Goal: Task Accomplishment & Management: Use online tool/utility

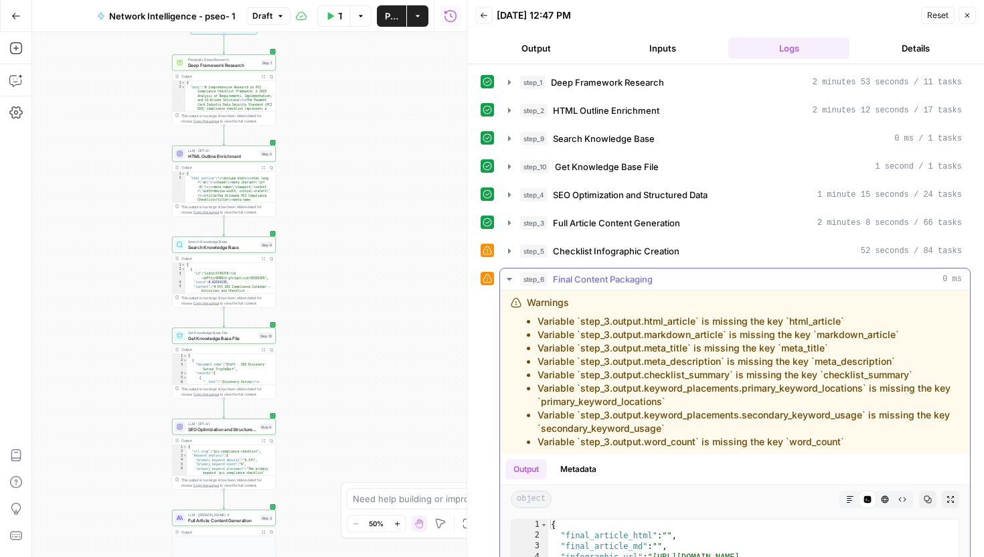
click at [630, 278] on span "Final Content Packaging" at bounding box center [603, 278] width 100 height 13
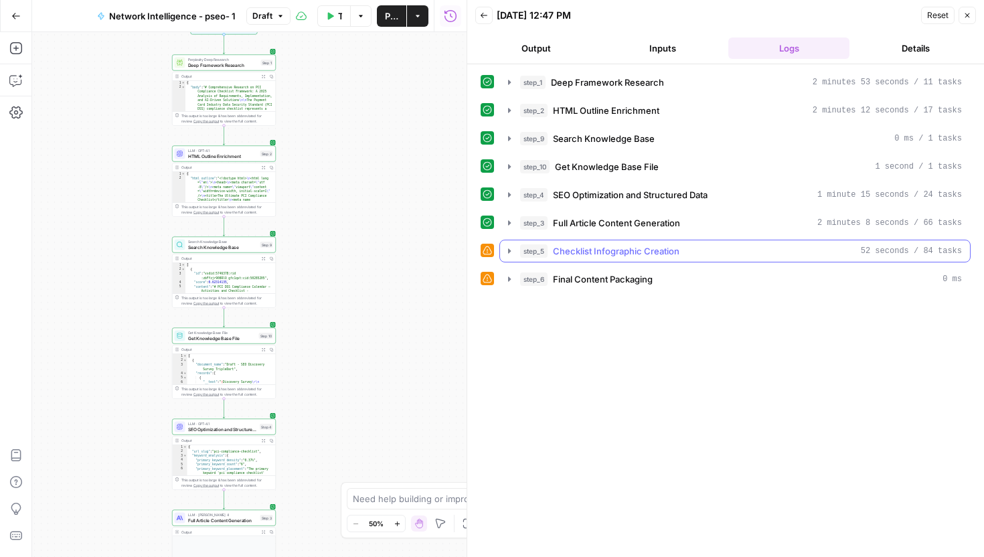
click at [636, 258] on button "step_5 Checklist Infographic Creation 52 seconds / 84 tasks" at bounding box center [735, 250] width 470 height 21
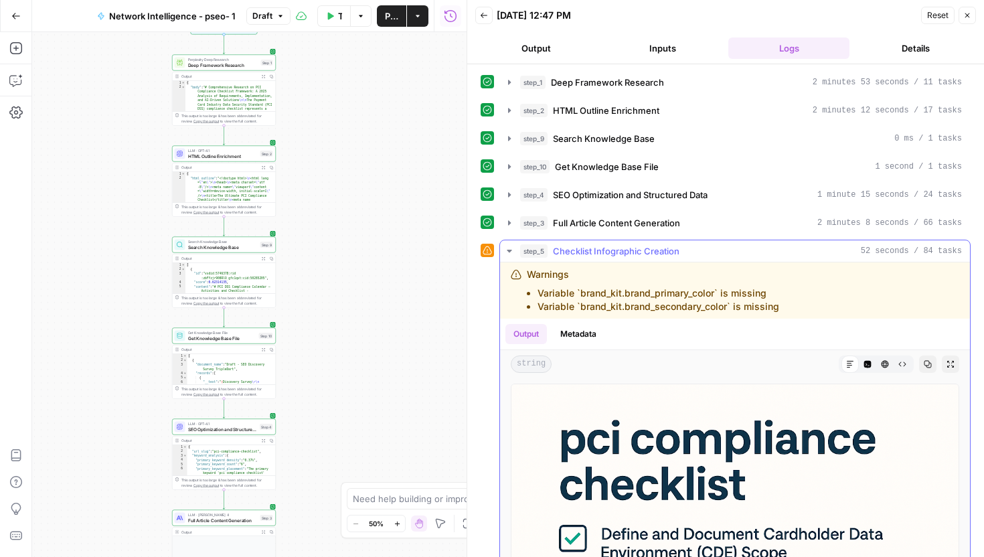
click at [650, 241] on button "step_5 Checklist Infographic Creation 52 seconds / 84 tasks" at bounding box center [735, 250] width 470 height 21
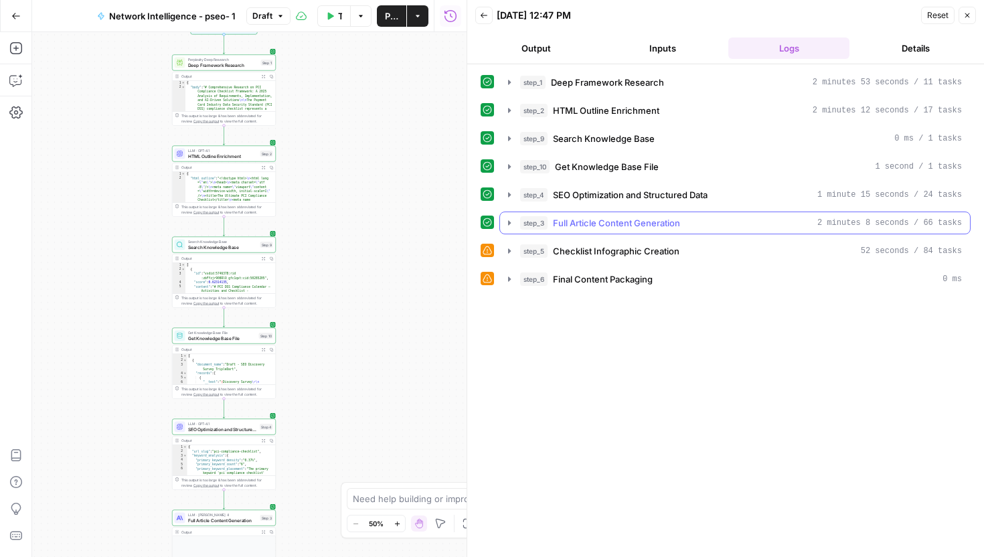
click at [650, 232] on button "step_3 Full Article Content Generation 2 minutes 8 seconds / 66 tasks" at bounding box center [735, 222] width 470 height 21
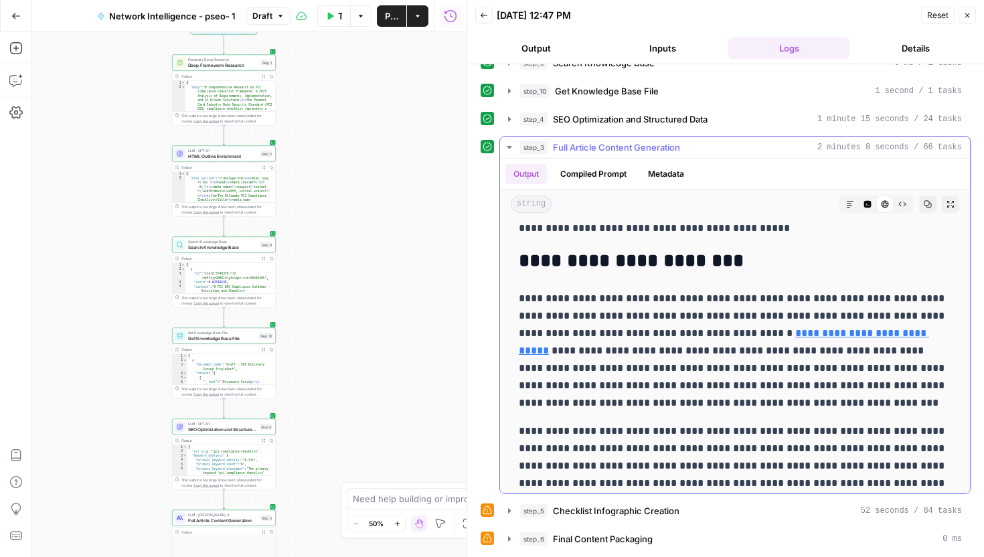
scroll to position [155, 0]
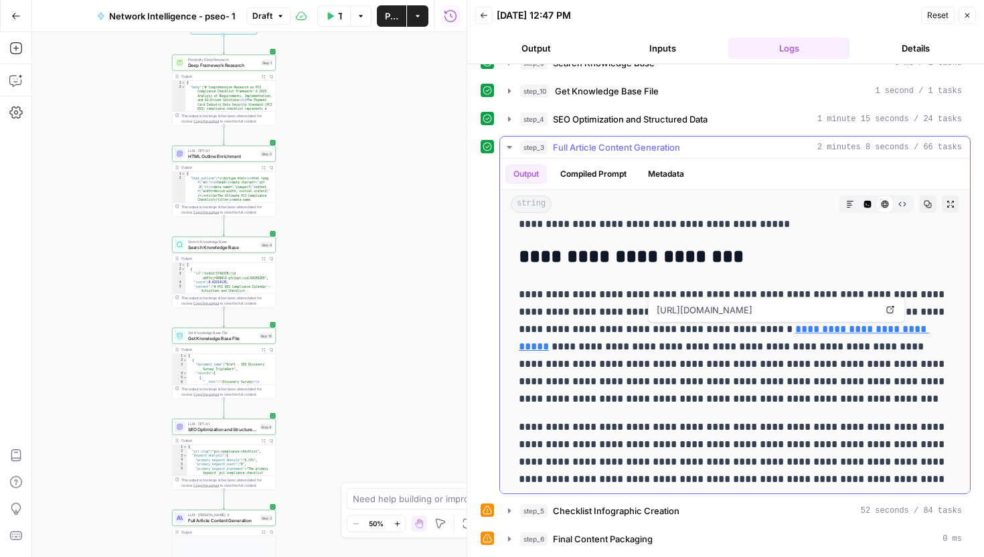
click at [861, 327] on link "**********" at bounding box center [724, 337] width 410 height 27
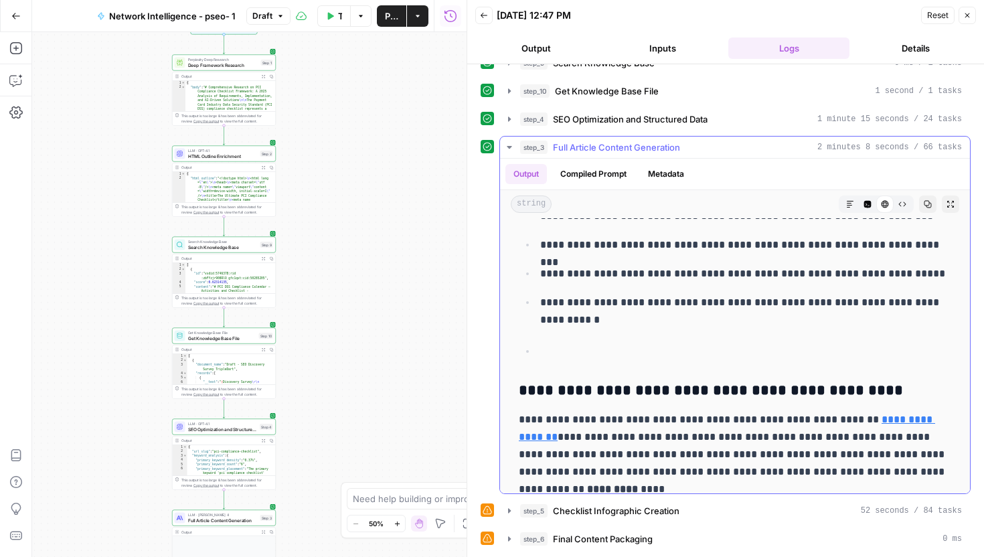
scroll to position [4616, 0]
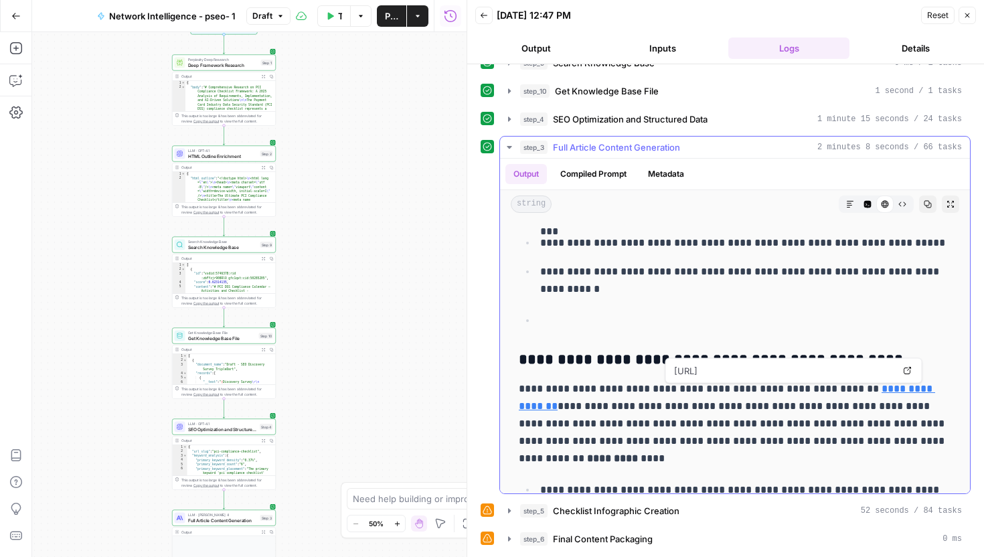
click at [870, 395] on link "**********" at bounding box center [727, 397] width 416 height 27
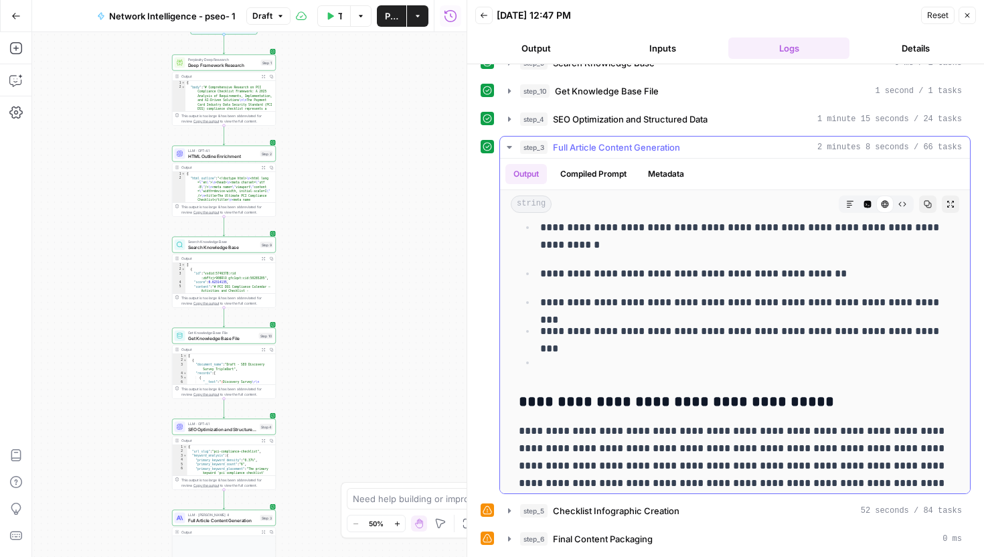
scroll to position [5471, 0]
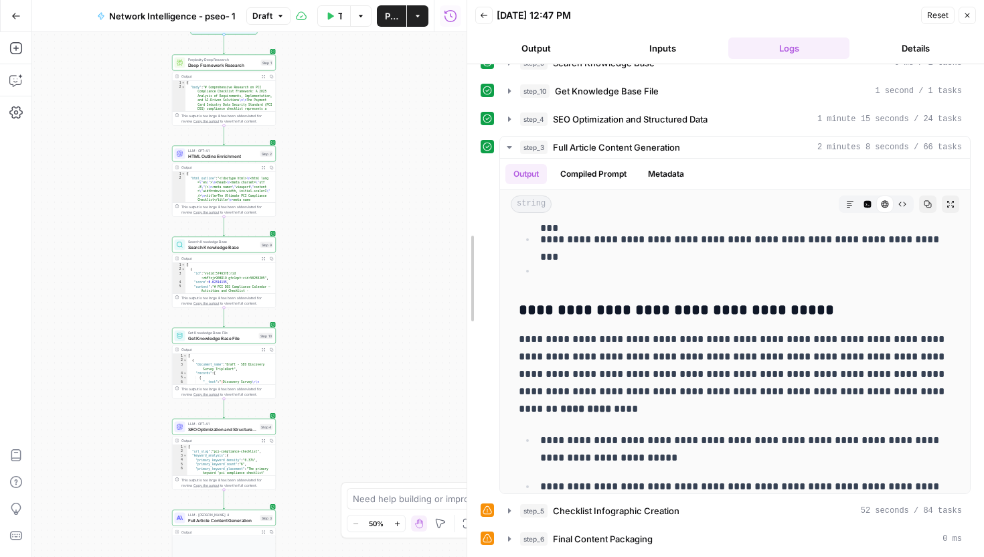
drag, startPoint x: 466, startPoint y: 272, endPoint x: 282, endPoint y: 296, distance: 185.5
click at [286, 294] on body "TripleDart New Home Browse Insights Opportunities Your Data Recent Grids Re-opt…" at bounding box center [492, 278] width 984 height 557
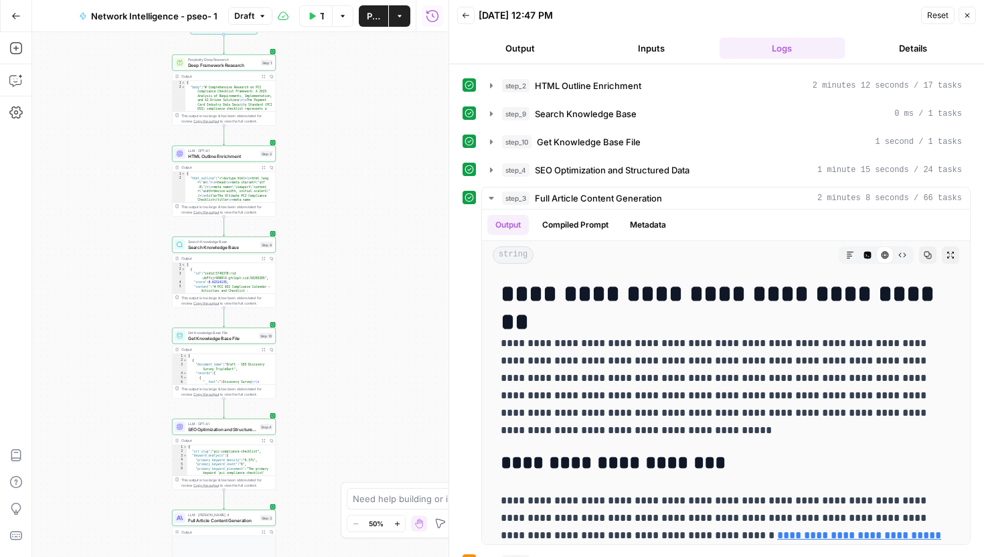
scroll to position [0, 0]
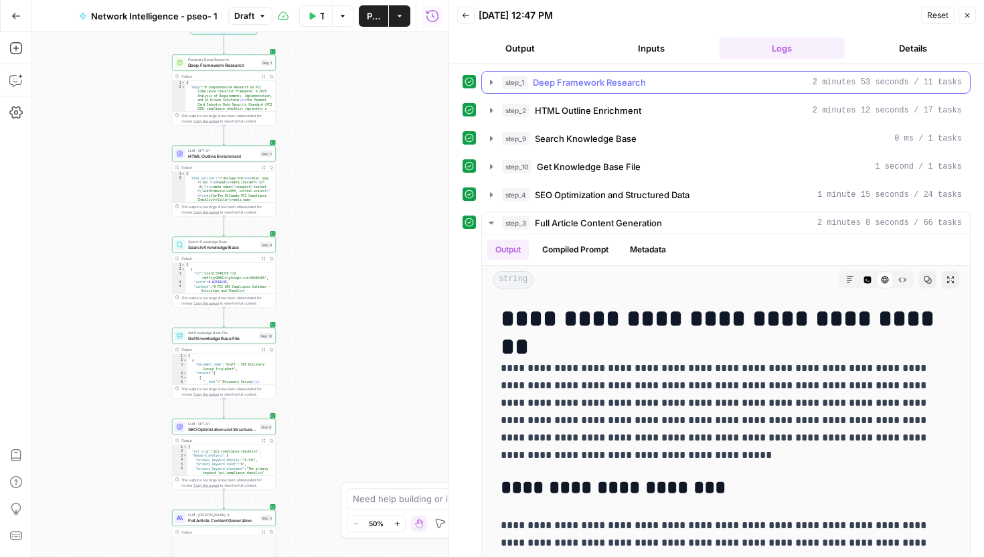
click at [584, 86] on span "Deep Framework Research" at bounding box center [589, 82] width 113 height 13
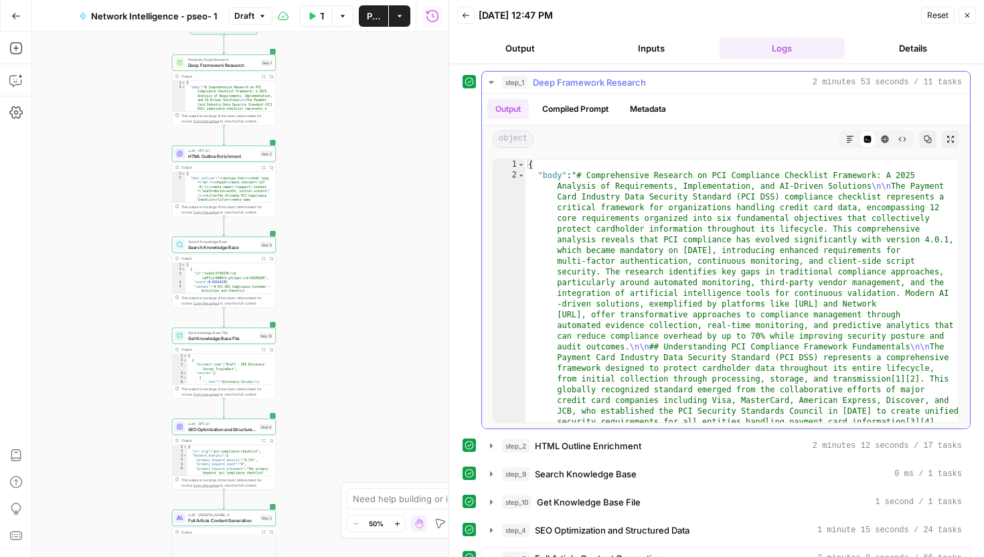
click at [578, 100] on button "Compiled Prompt" at bounding box center [575, 109] width 82 height 20
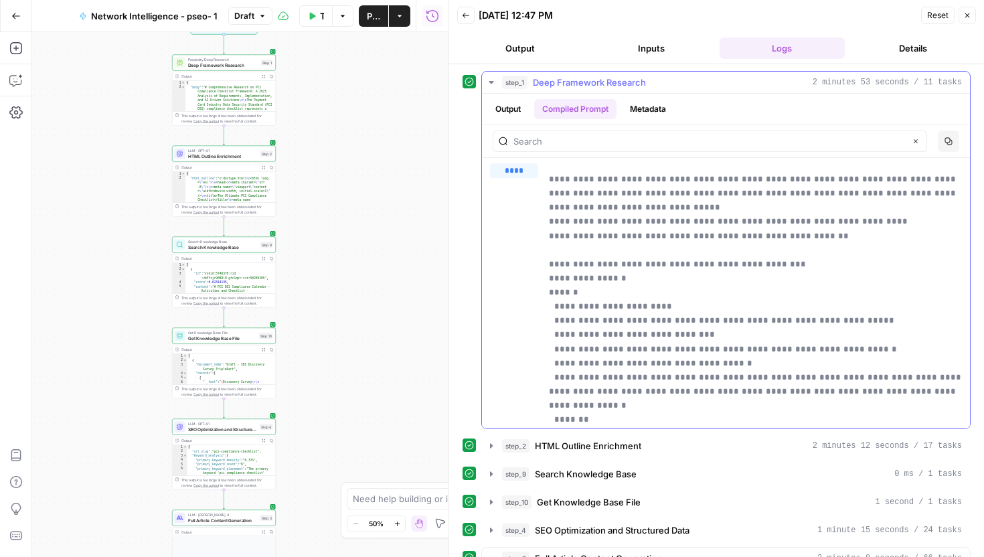
click at [645, 116] on button "Metadata" at bounding box center [648, 109] width 52 height 20
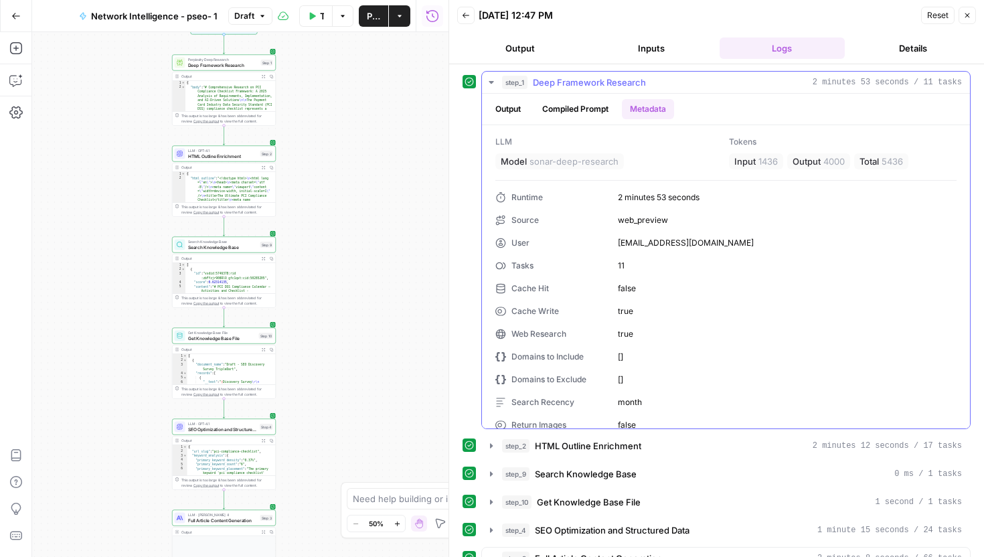
click at [598, 113] on button "Compiled Prompt" at bounding box center [575, 109] width 82 height 20
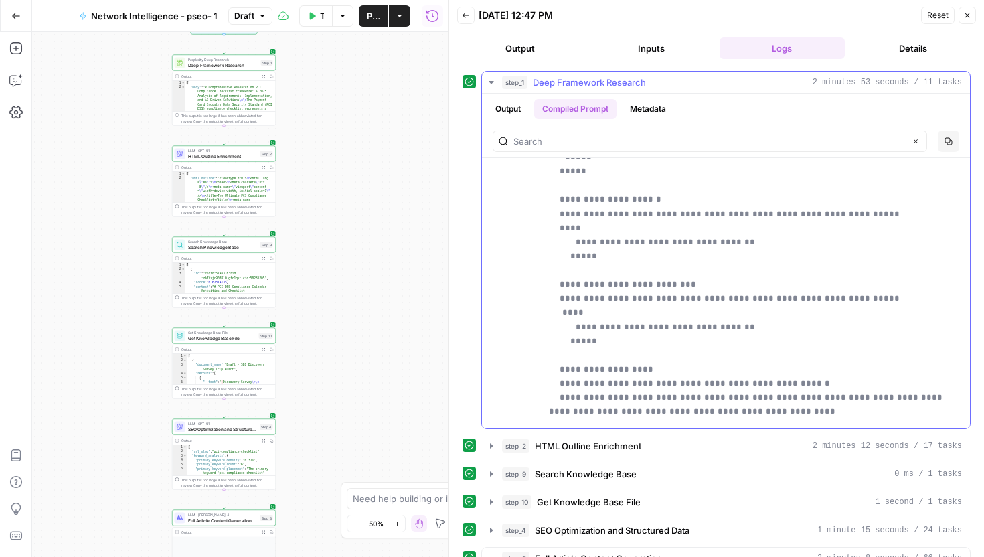
scroll to position [1488, 0]
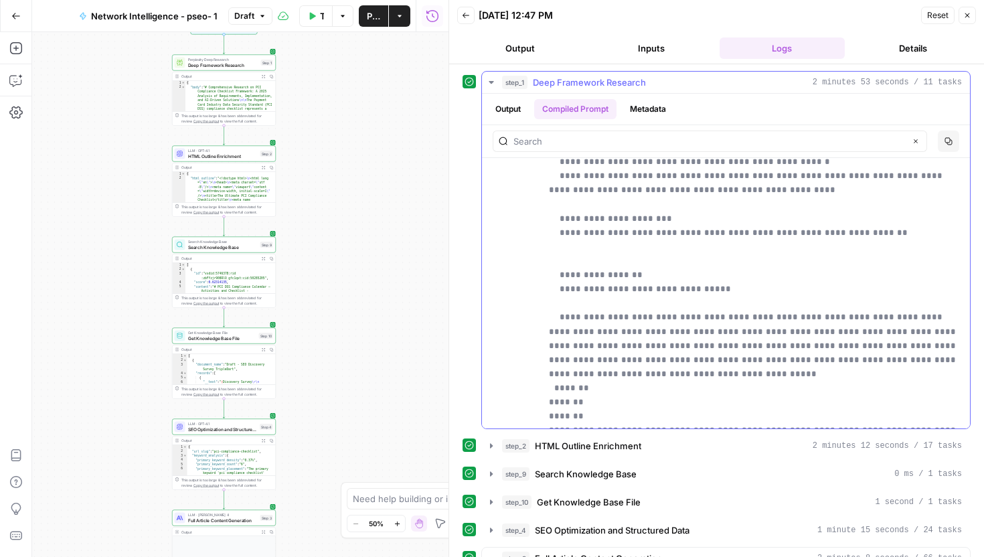
click at [511, 110] on button "Output" at bounding box center [507, 109] width 41 height 20
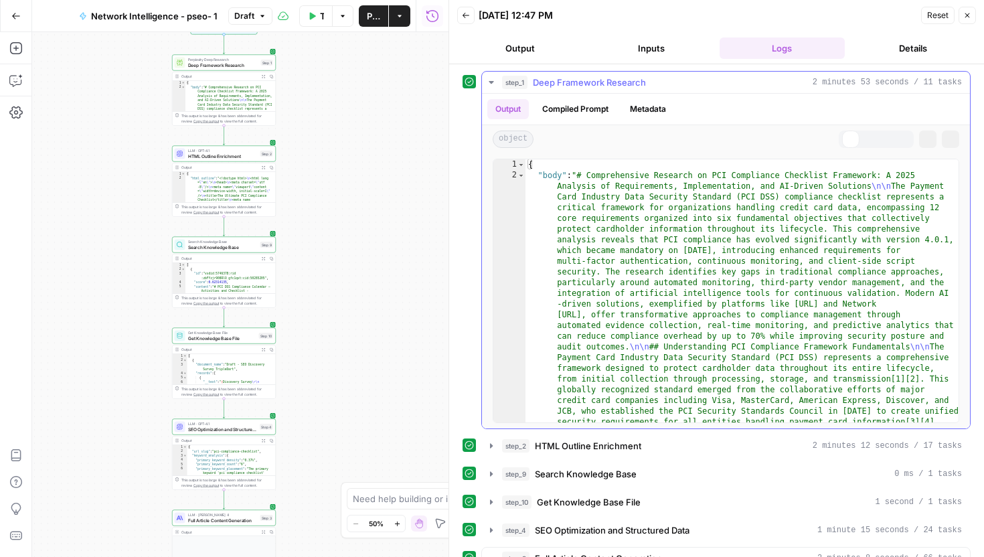
scroll to position [0, 0]
click at [886, 146] on button "HTML Viewer" at bounding box center [884, 139] width 17 height 17
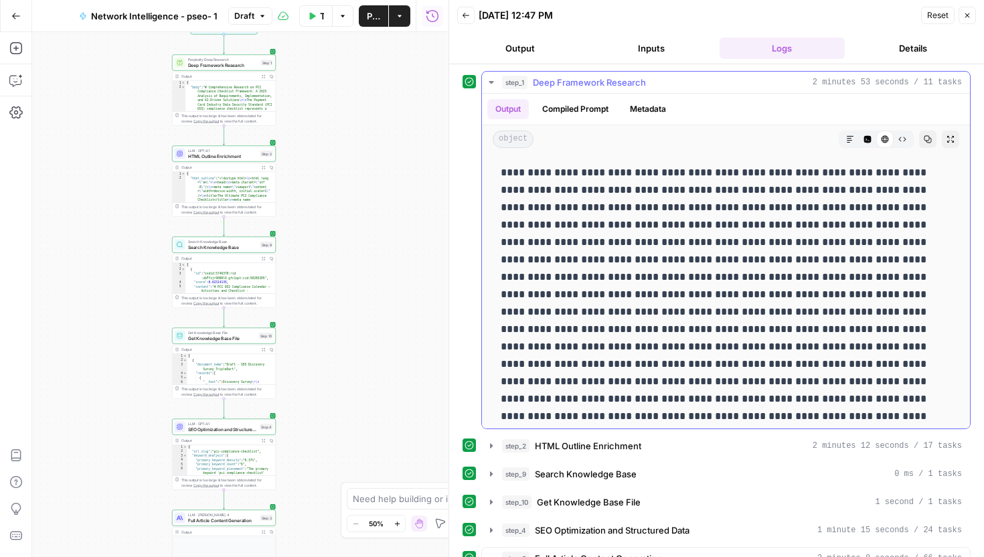
click at [849, 139] on icon "button" at bounding box center [850, 139] width 8 height 8
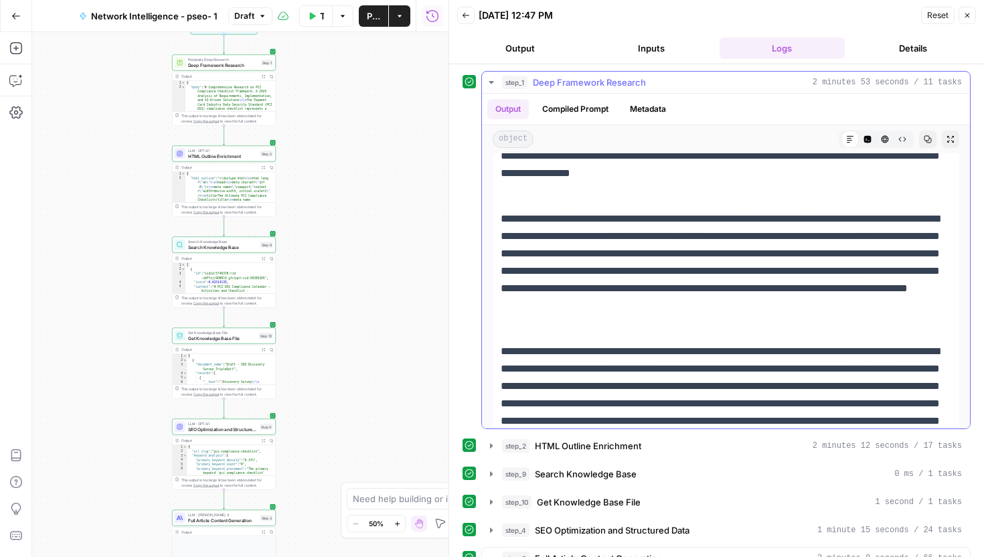
scroll to position [568, 0]
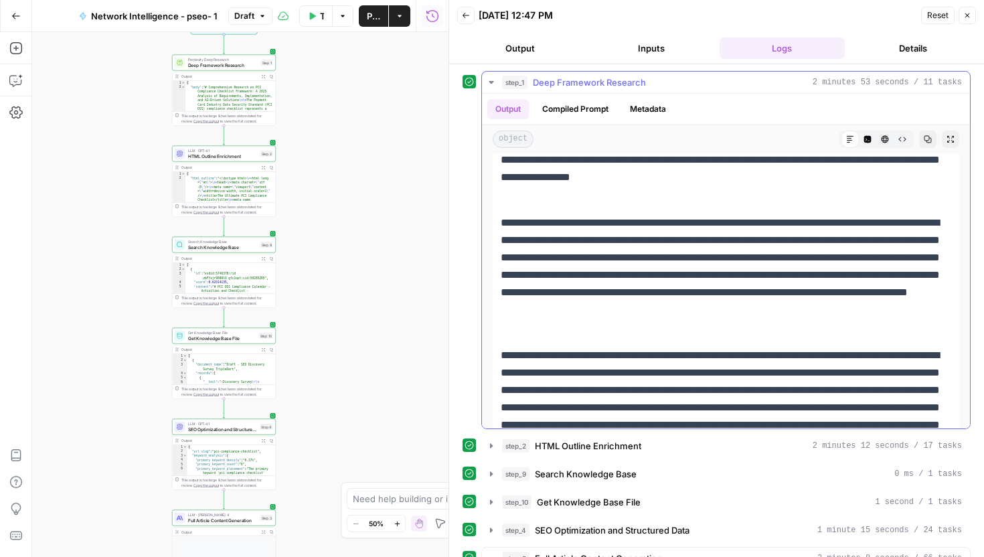
click at [782, 254] on p "**********" at bounding box center [726, 275] width 450 height 122
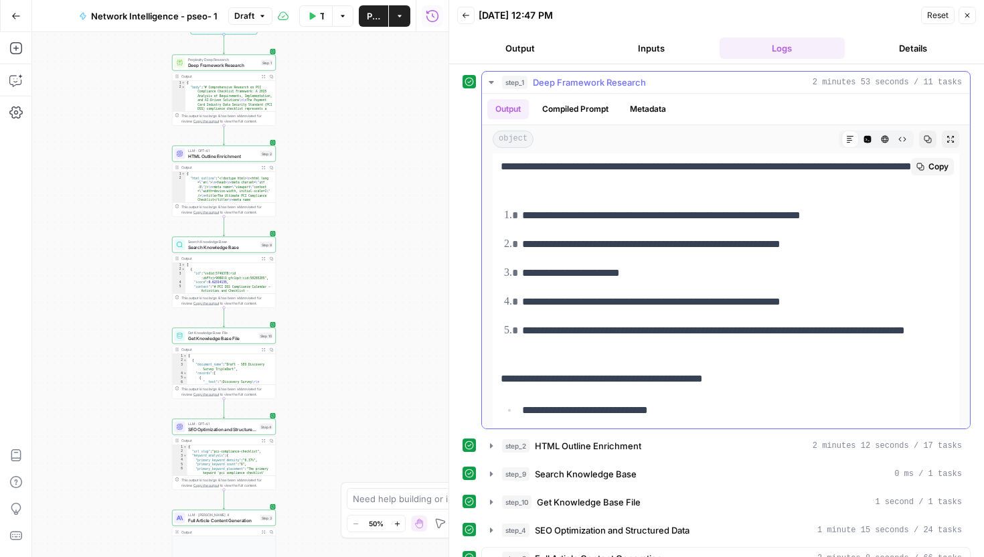
scroll to position [5700, 0]
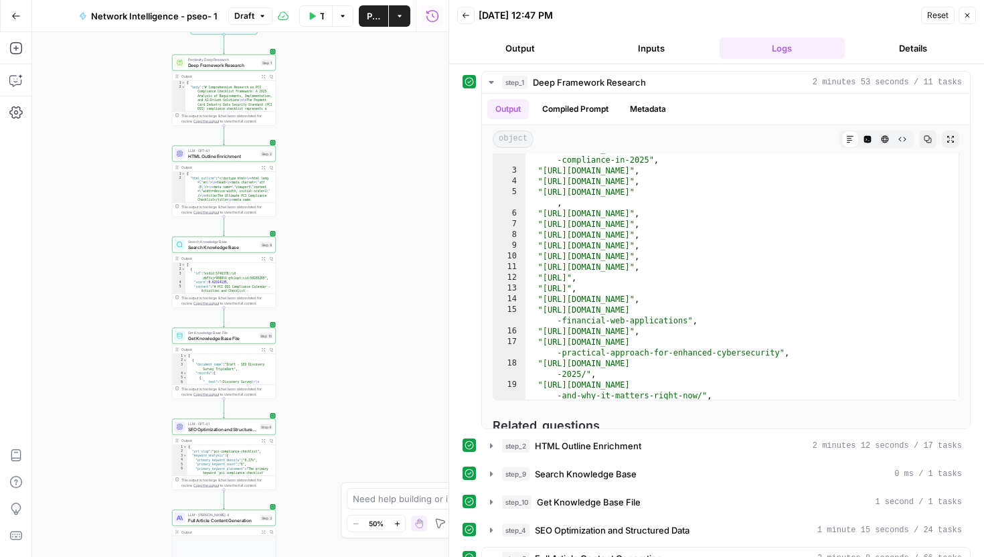
click at [660, 50] on button "Inputs" at bounding box center [651, 47] width 126 height 21
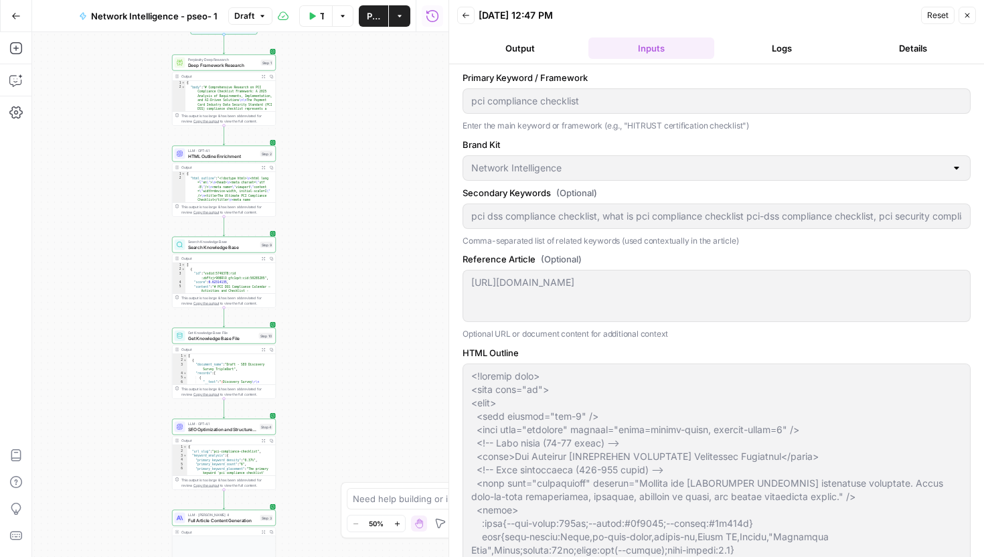
click at [551, 40] on button "Output" at bounding box center [520, 47] width 126 height 21
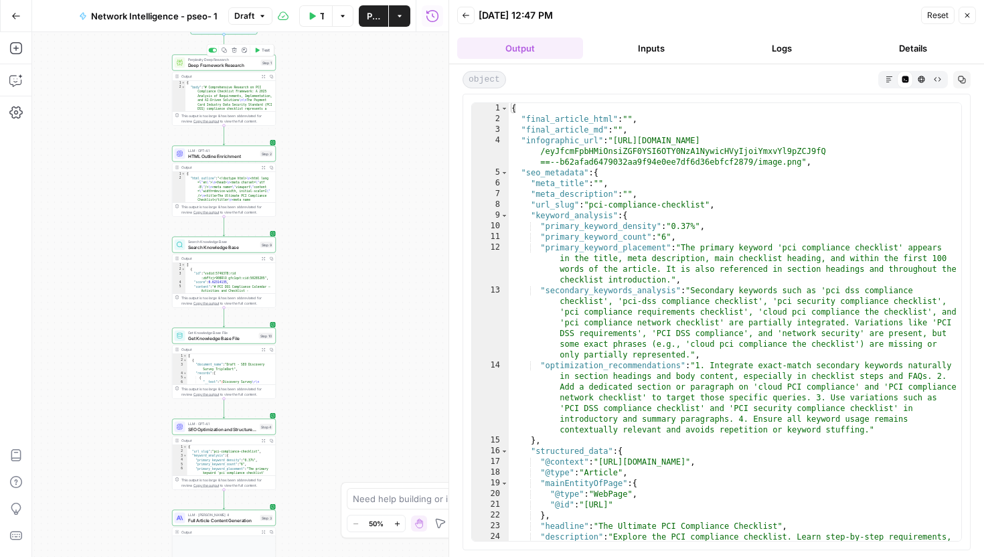
click at [228, 60] on span "Perplexity Deep Research" at bounding box center [223, 59] width 70 height 5
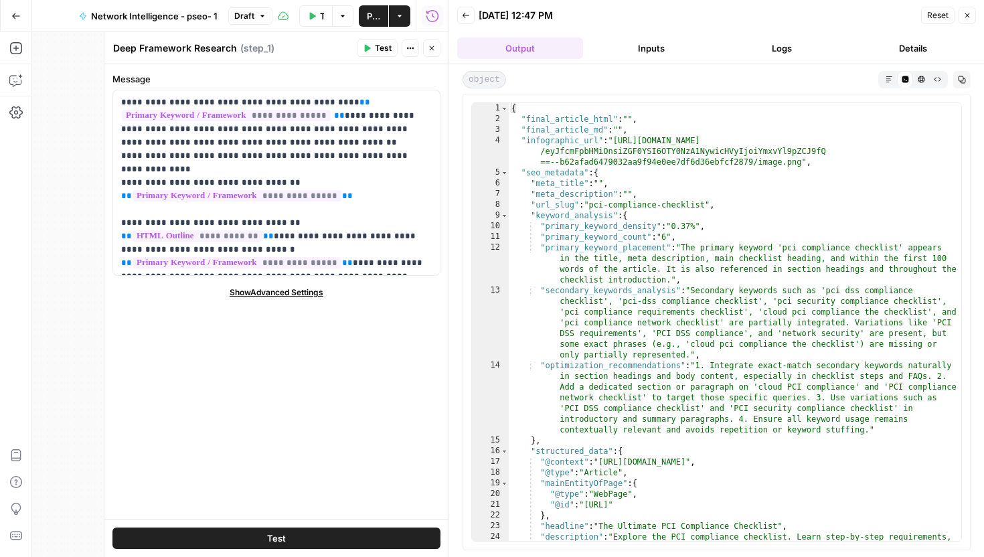
click at [879, 79] on div "Markdown Code Editor HTML Viewer Raw Output" at bounding box center [913, 79] width 70 height 17
click at [892, 79] on button "Markdown" at bounding box center [889, 79] width 16 height 16
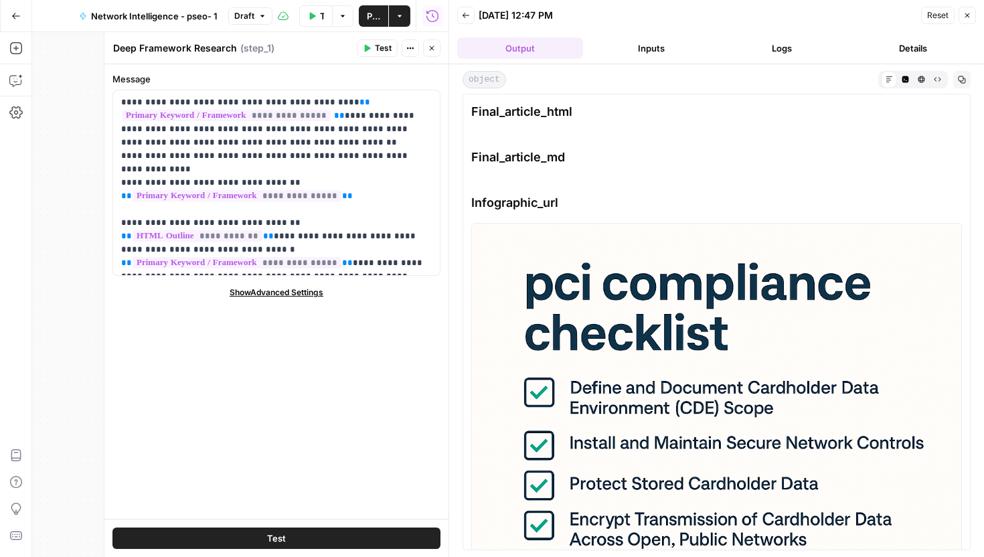
click at [465, 9] on button "Back" at bounding box center [465, 15] width 17 height 17
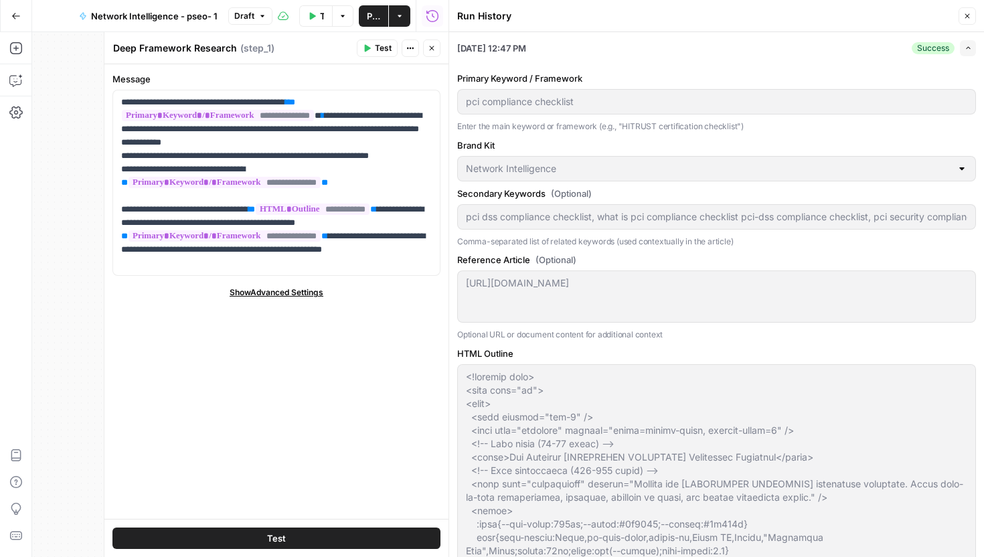
scroll to position [303, 0]
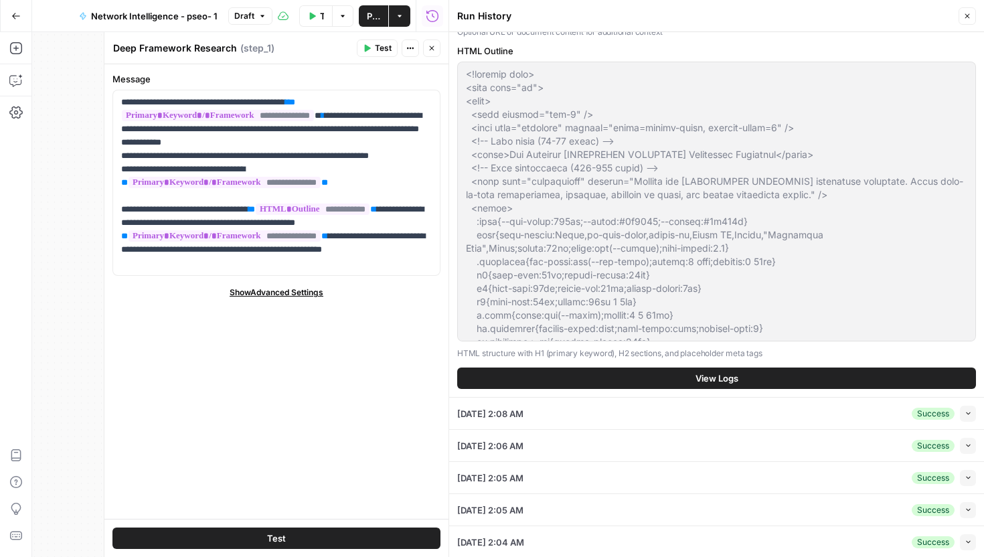
click at [790, 380] on button "View Logs" at bounding box center [716, 377] width 519 height 21
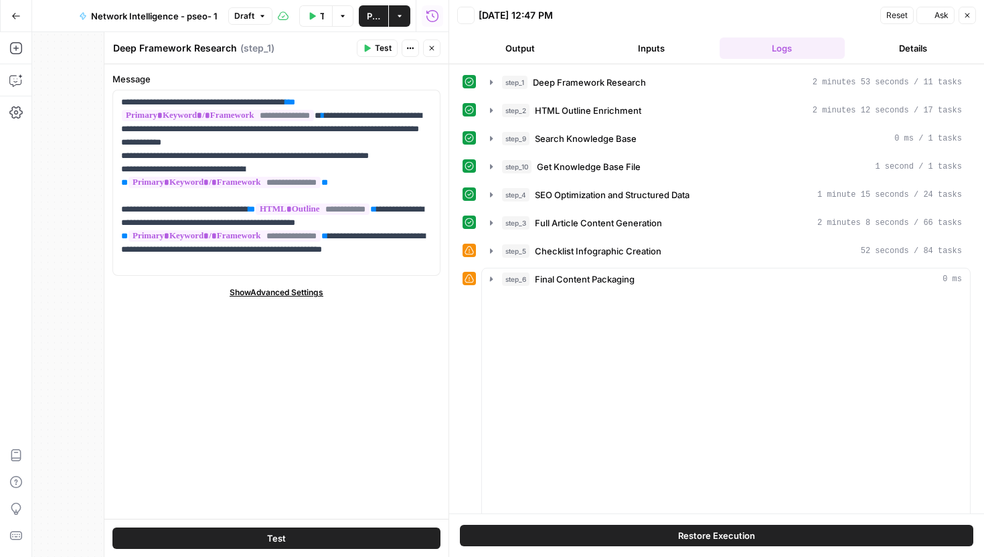
scroll to position [0, 0]
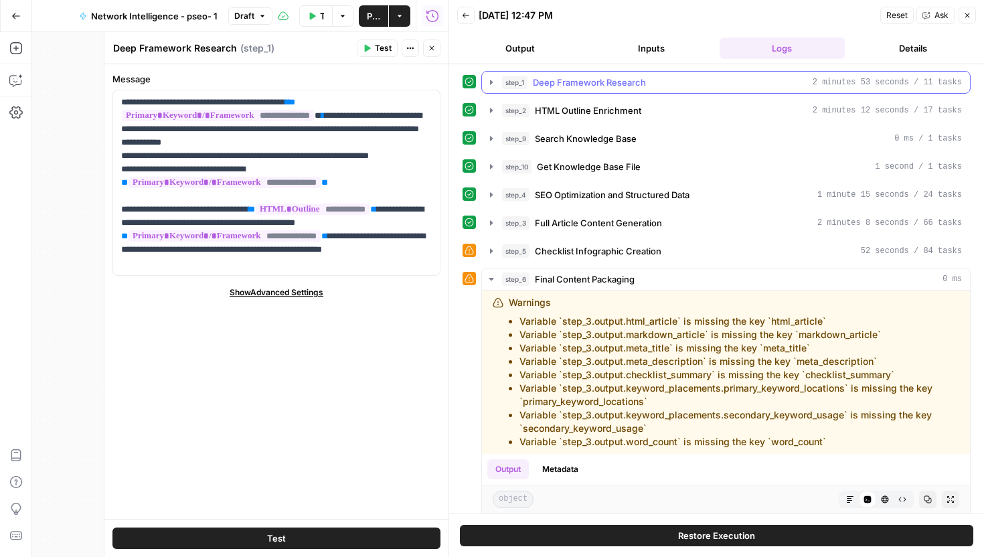
click at [715, 88] on div "step_1 Deep Framework Research 2 minutes 53 seconds / 11 tasks" at bounding box center [732, 82] width 460 height 13
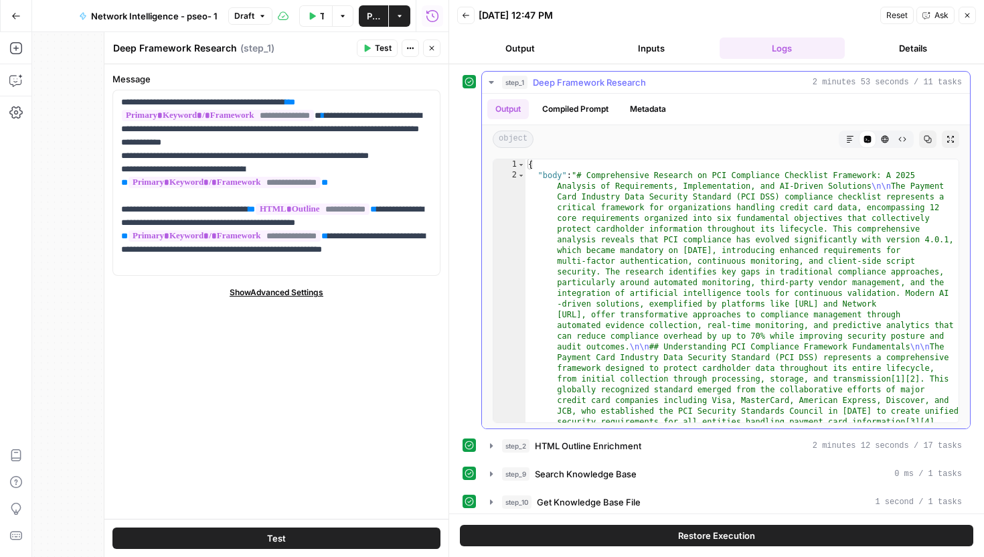
click at [859, 140] on div "Code Editor" at bounding box center [867, 139] width 17 height 17
click at [853, 147] on div "Markdown" at bounding box center [849, 139] width 17 height 17
click at [853, 142] on icon "button" at bounding box center [850, 139] width 8 height 8
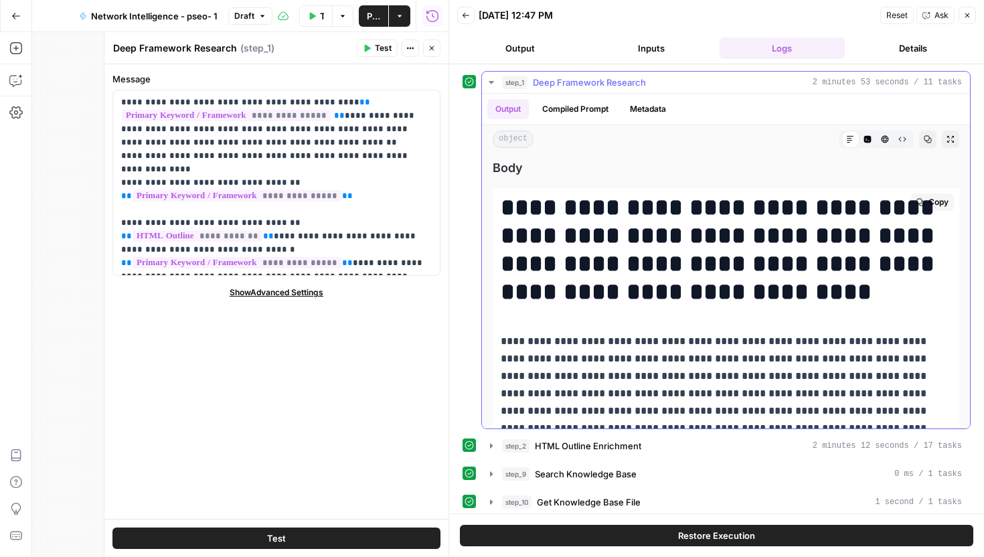
click at [802, 243] on h1 "**********" at bounding box center [726, 249] width 450 height 112
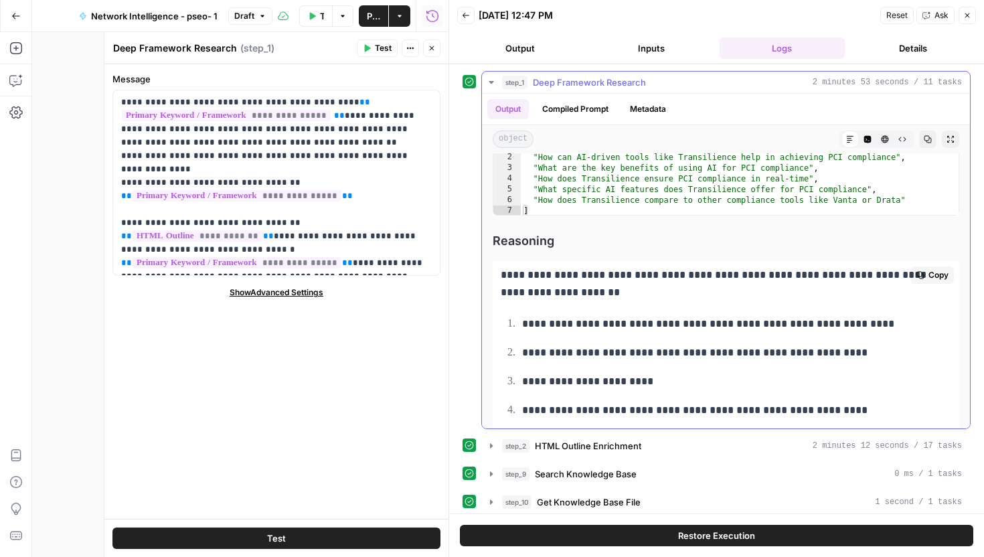
scroll to position [6006, 0]
click at [202, 248] on p "**********" at bounding box center [276, 183] width 311 height 174
drag, startPoint x: 201, startPoint y: 249, endPoint x: 274, endPoint y: 250, distance: 73.0
click at [274, 250] on p "**********" at bounding box center [276, 183] width 311 height 174
click at [249, 258] on p "**********" at bounding box center [276, 183] width 311 height 174
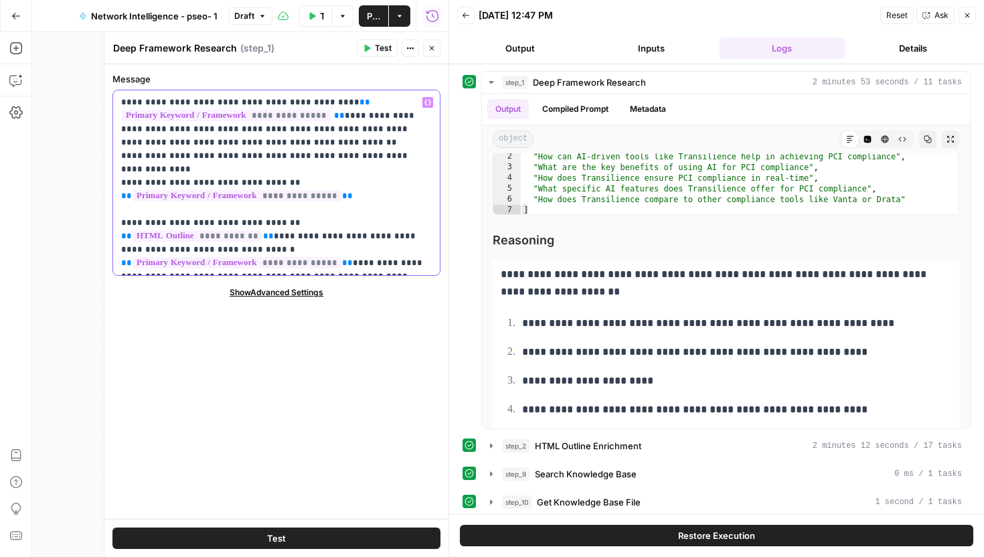
click at [258, 222] on p "**********" at bounding box center [276, 183] width 311 height 174
click at [867, 57] on button "Details" at bounding box center [913, 47] width 126 height 21
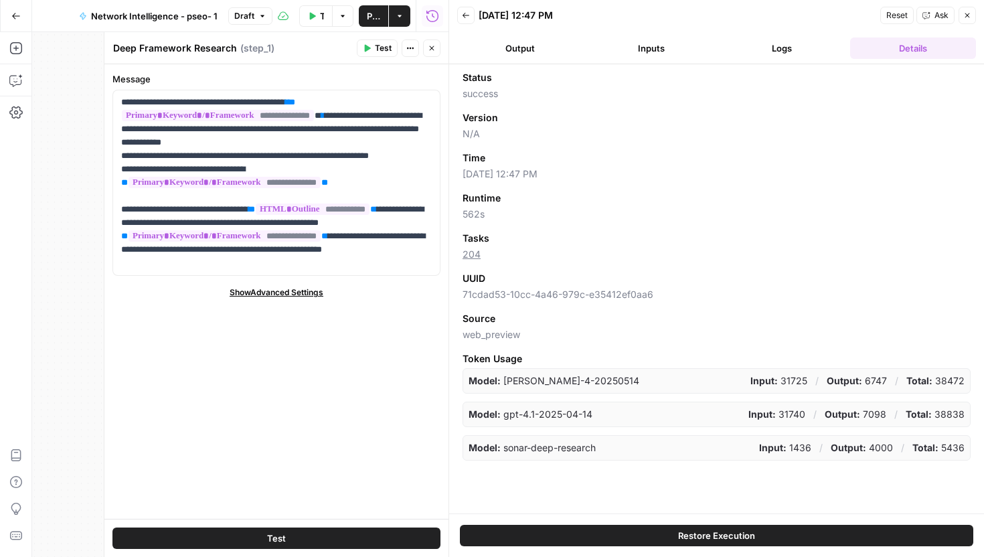
click at [794, 47] on button "Logs" at bounding box center [782, 47] width 126 height 21
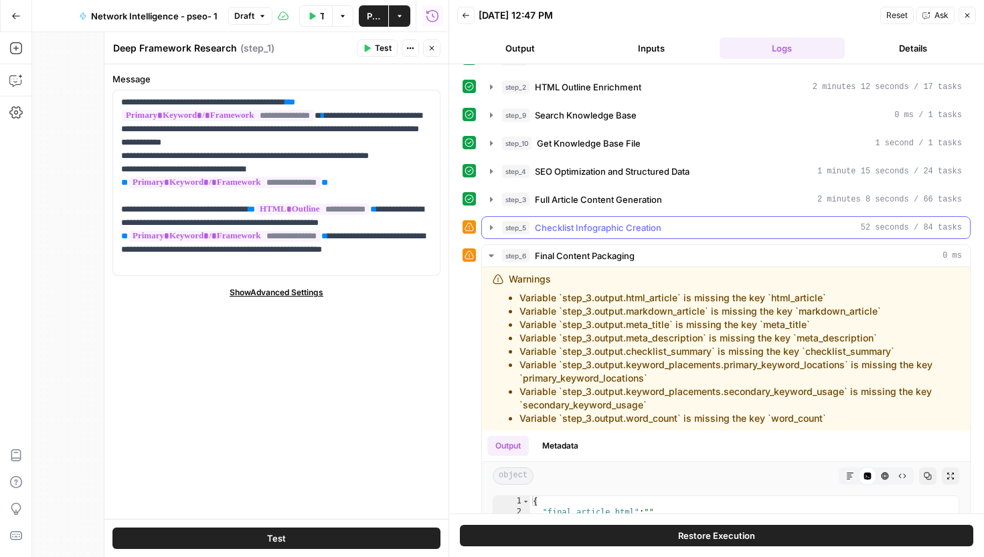
scroll to position [43, 0]
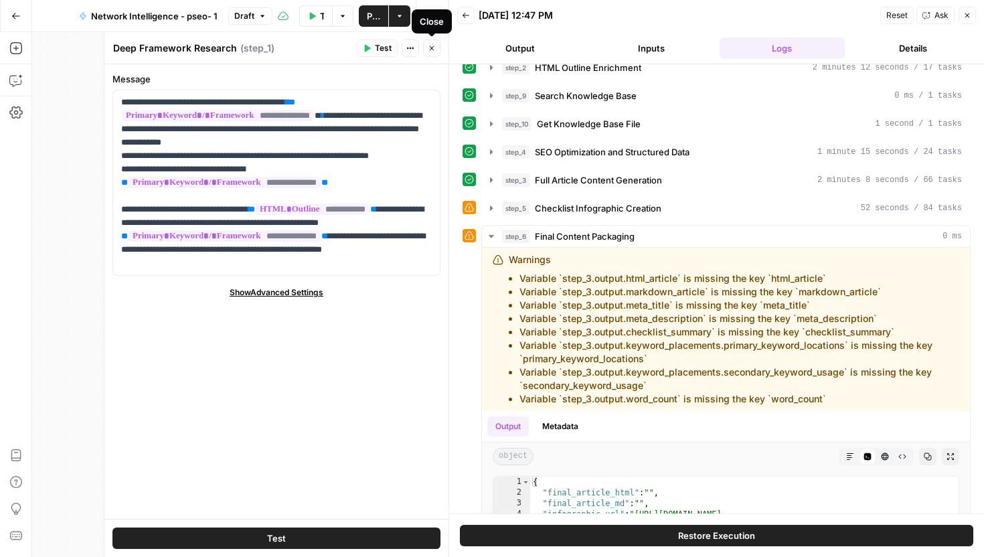
click at [432, 55] on button "Close" at bounding box center [431, 47] width 17 height 17
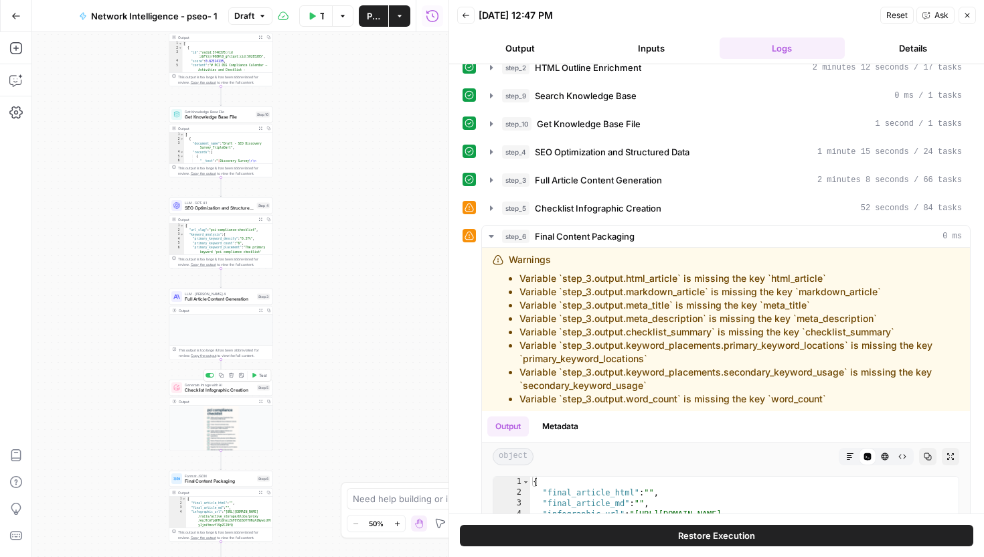
click at [209, 376] on div at bounding box center [209, 375] width 9 height 5
click at [209, 412] on div at bounding box center [209, 411] width 9 height 5
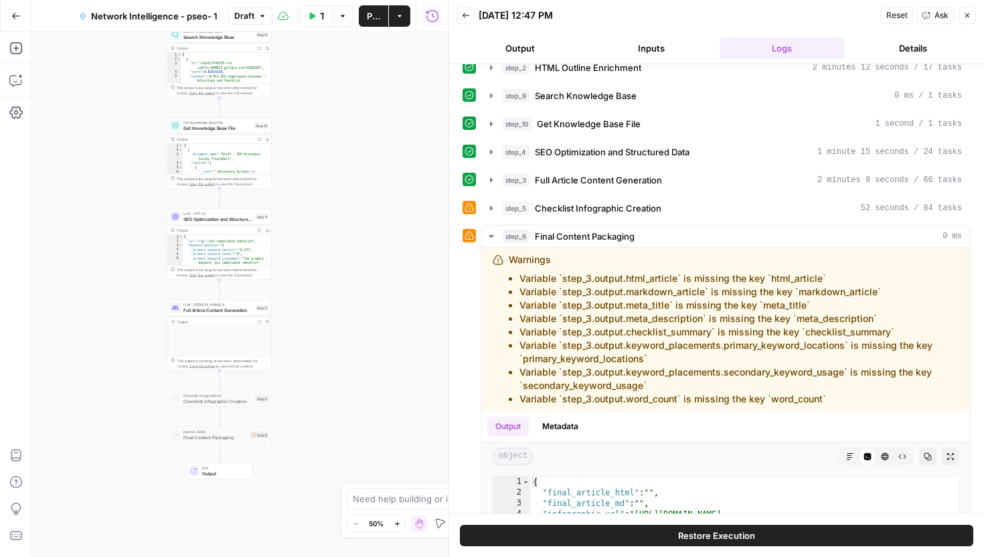
click at [321, 18] on span "Test Workflow" at bounding box center [322, 15] width 4 height 13
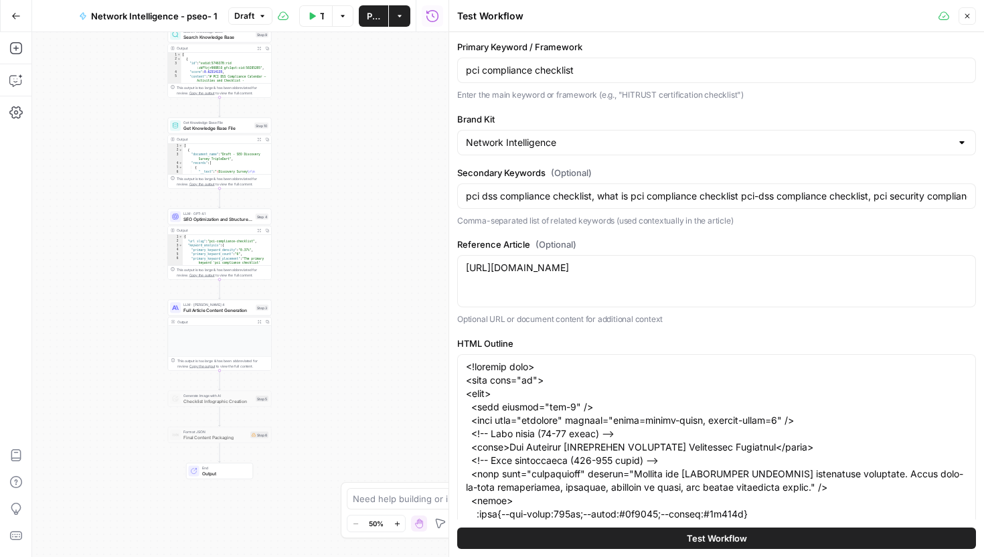
click at [622, 538] on button "Test Workflow" at bounding box center [716, 537] width 519 height 21
click at [367, 14] on span "Publish" at bounding box center [373, 15] width 13 height 13
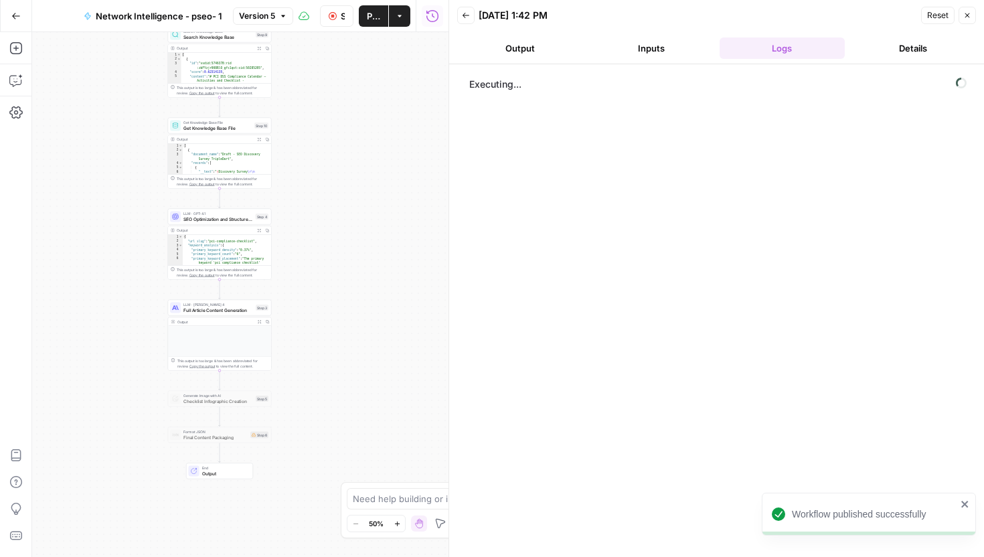
click at [582, 27] on header "Back [DATE] 1:42 PM Reset Close Output Inputs Logs Details" at bounding box center [716, 32] width 535 height 64
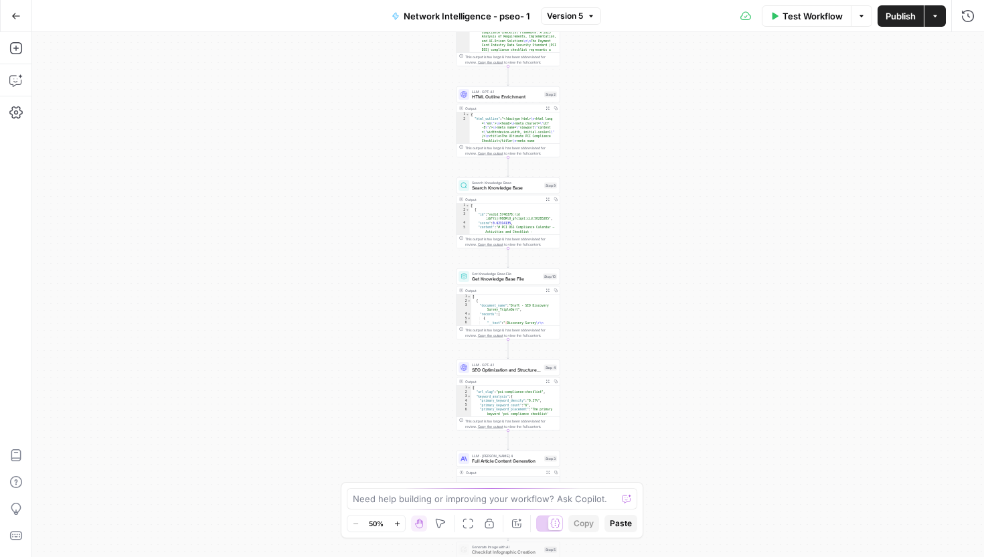
click at [769, 26] on button "Test Workflow" at bounding box center [807, 15] width 90 height 21
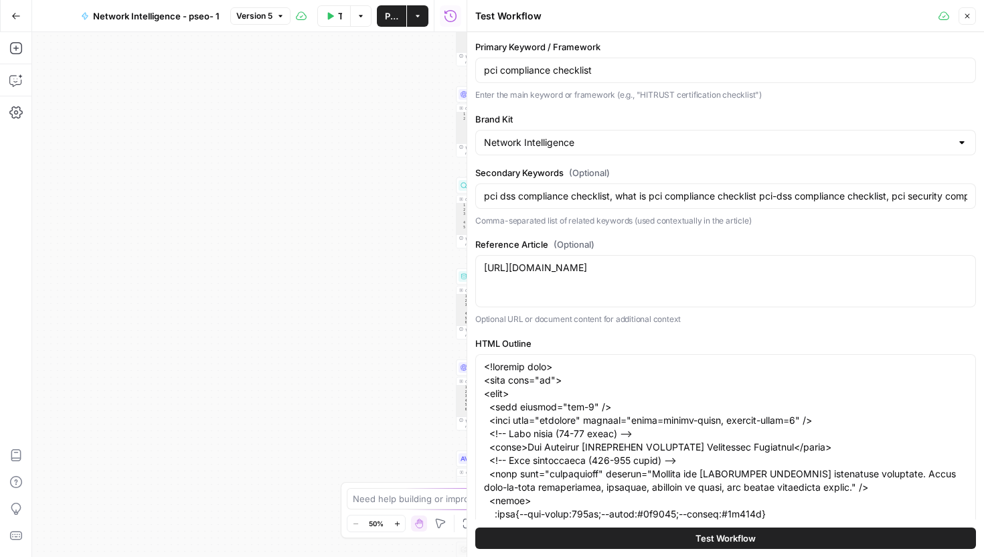
click at [715, 539] on span "Test Workflow" at bounding box center [725, 537] width 60 height 13
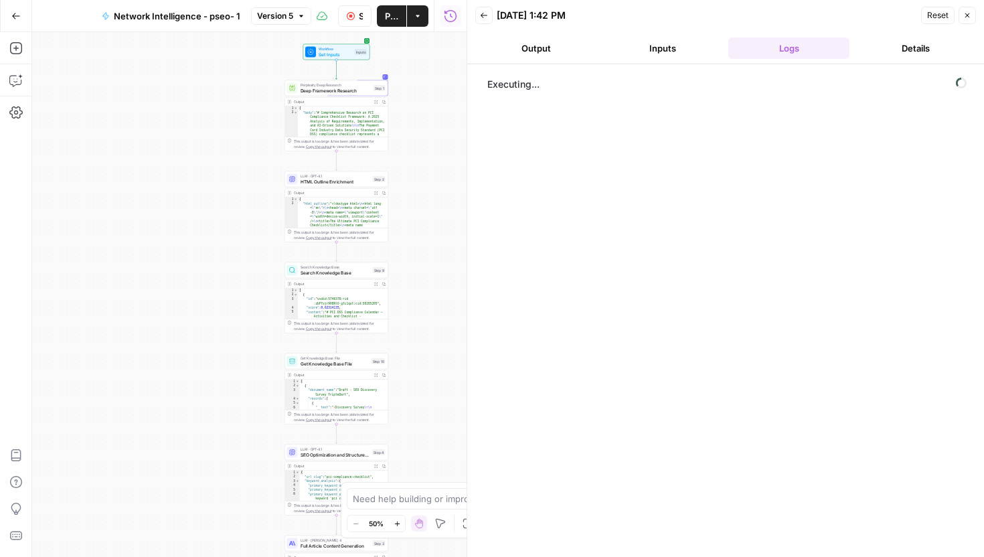
drag, startPoint x: 561, startPoint y: 28, endPoint x: 541, endPoint y: 46, distance: 27.0
click at [541, 46] on header "Back [DATE] 1:42 PM Reset Close Output Inputs Logs Details" at bounding box center [725, 32] width 517 height 64
click at [541, 46] on button "Output" at bounding box center [535, 47] width 121 height 21
click at [578, 110] on div at bounding box center [725, 310] width 517 height 493
click at [647, 56] on button "Inputs" at bounding box center [662, 47] width 121 height 21
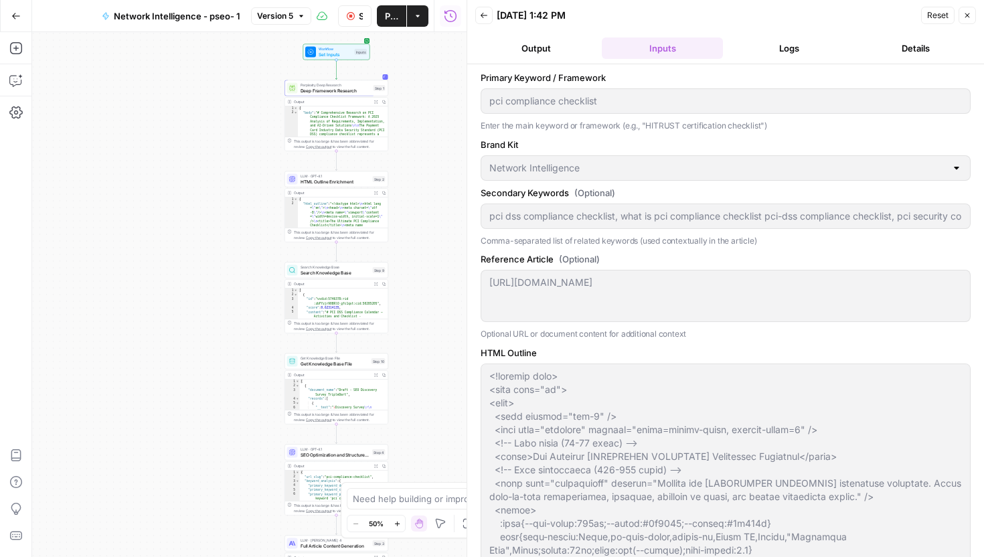
click at [774, 54] on button "Logs" at bounding box center [788, 47] width 121 height 21
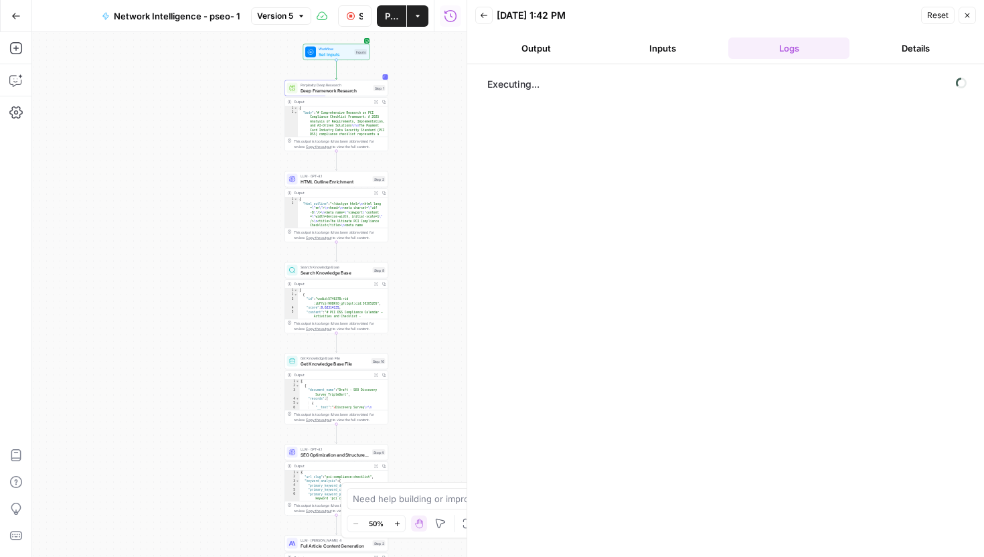
click at [573, 31] on header "Back [DATE] 1:42 PM Reset Close Output Inputs Logs Details" at bounding box center [725, 32] width 517 height 64
click at [566, 44] on button "Output" at bounding box center [535, 47] width 121 height 21
click at [695, 48] on button "Inputs" at bounding box center [662, 47] width 121 height 21
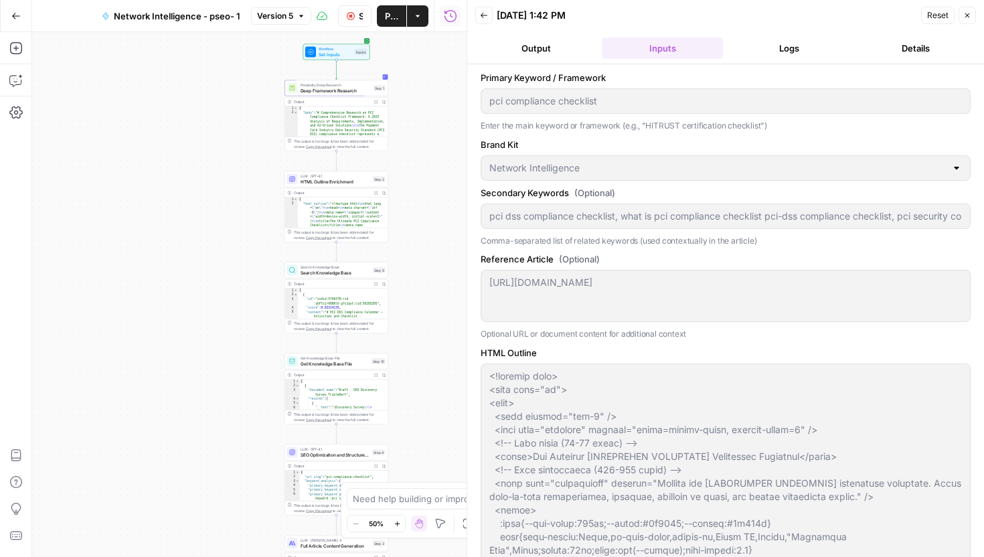
click at [777, 46] on button "Logs" at bounding box center [788, 47] width 121 height 21
